Goal: Information Seeking & Learning: Learn about a topic

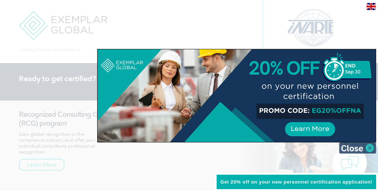
click at [352, 149] on img at bounding box center [357, 147] width 37 height 11
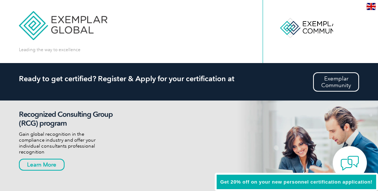
click at [209, 147] on link "Resources" at bounding box center [189, 157] width 340 height 21
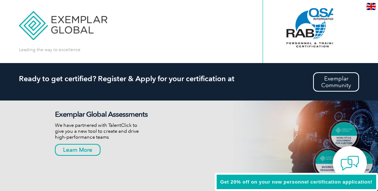
click at [214, 168] on link "Career Center" at bounding box center [189, 178] width 340 height 21
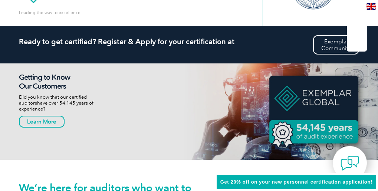
scroll to position [74, 0]
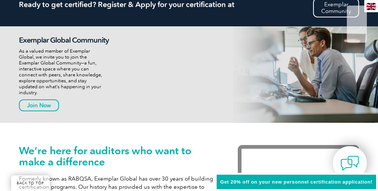
click at [53, 83] on link "Our Services" at bounding box center [189, 93] width 340 height 21
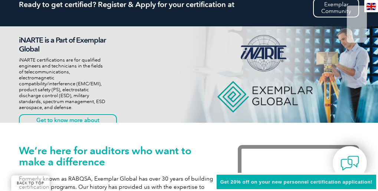
scroll to position [111, 0]
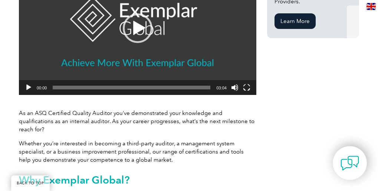
scroll to position [223, 0]
